Goal: Navigation & Orientation: Go to known website

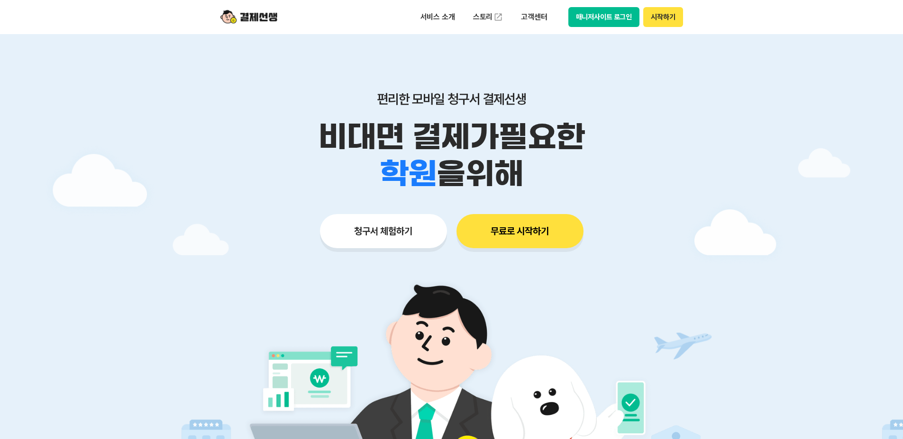
click at [595, 27] on div "서비스 소개 스토리 고객센터 매니저사이트 로그인 시작하기" at bounding box center [451, 17] width 485 height 34
click at [597, 23] on button "매니저사이트 로그인" at bounding box center [604, 17] width 72 height 20
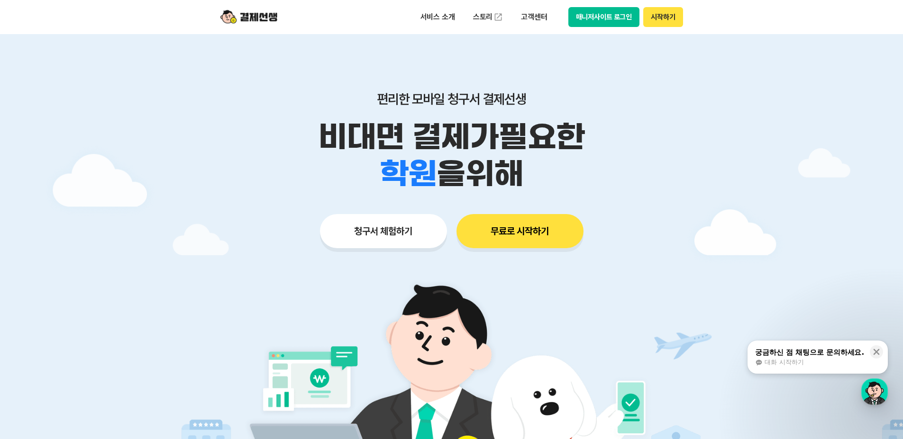
click at [591, 5] on div "서비스 소개 스토리 고객센터 매니저사이트 로그인 시작하기" at bounding box center [451, 17] width 485 height 34
click at [593, 10] on button "매니저사이트 로그인" at bounding box center [604, 17] width 72 height 20
